Goal: Information Seeking & Learning: Check status

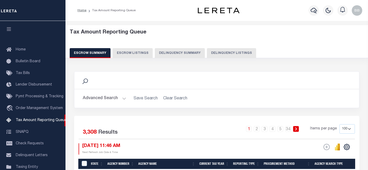
select select "100"
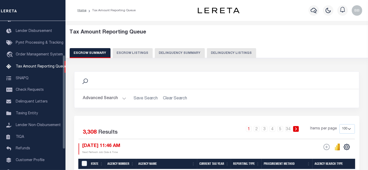
click at [226, 51] on button "Delinquency Listings" at bounding box center [231, 53] width 49 height 10
select select
select select "100"
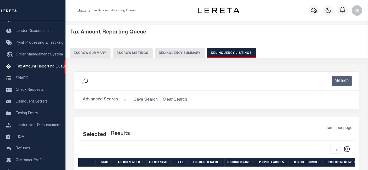
select select "100"
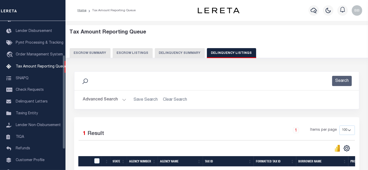
click at [97, 100] on button "Advanced Search" at bounding box center [104, 100] width 43 height 10
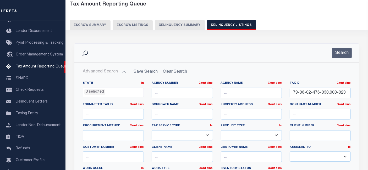
scroll to position [29, 0]
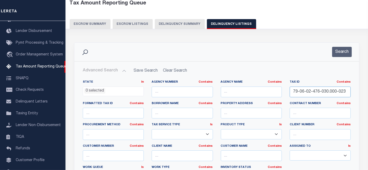
click at [316, 87] on input "79-06-02-476-030.000-023" at bounding box center [320, 92] width 61 height 11
paste input "3-126-006.000-022"
type input "79-06-03-126-006.000-022"
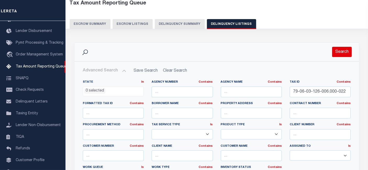
click at [343, 53] on button "Search" at bounding box center [342, 52] width 20 height 10
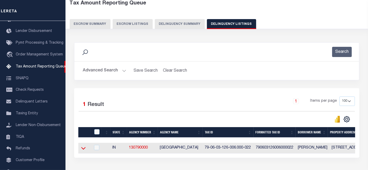
click at [84, 151] on icon at bounding box center [83, 149] width 4 height 6
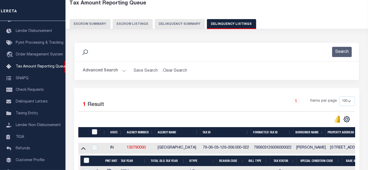
scroll to position [68, 0]
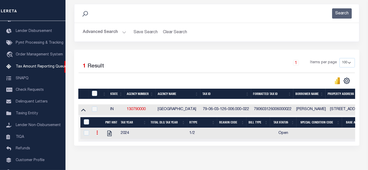
click at [97, 136] on link at bounding box center [97, 133] width 6 height 4
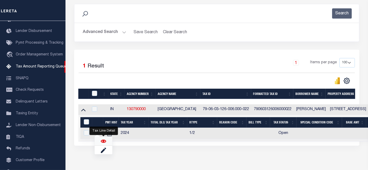
click at [103, 142] on img "" at bounding box center [103, 141] width 5 height 5
checkbox input "true"
